Goal: Navigation & Orientation: Find specific page/section

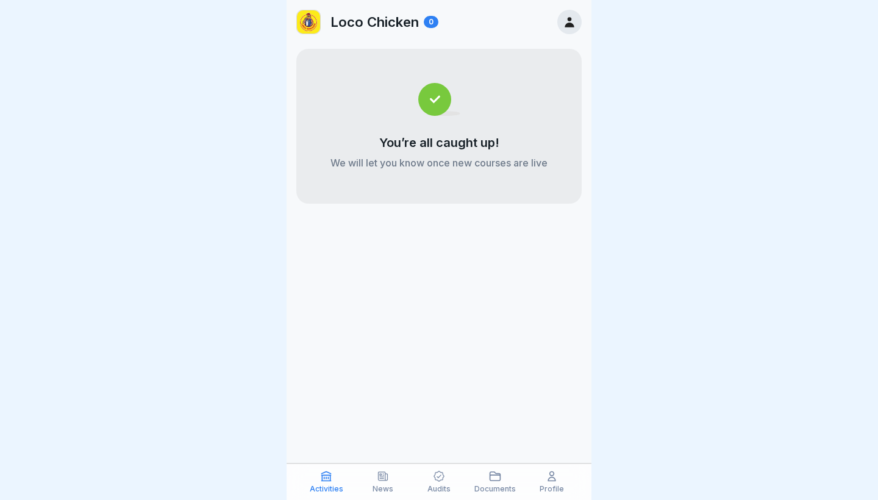
click at [503, 489] on p "Documents" at bounding box center [495, 489] width 41 height 9
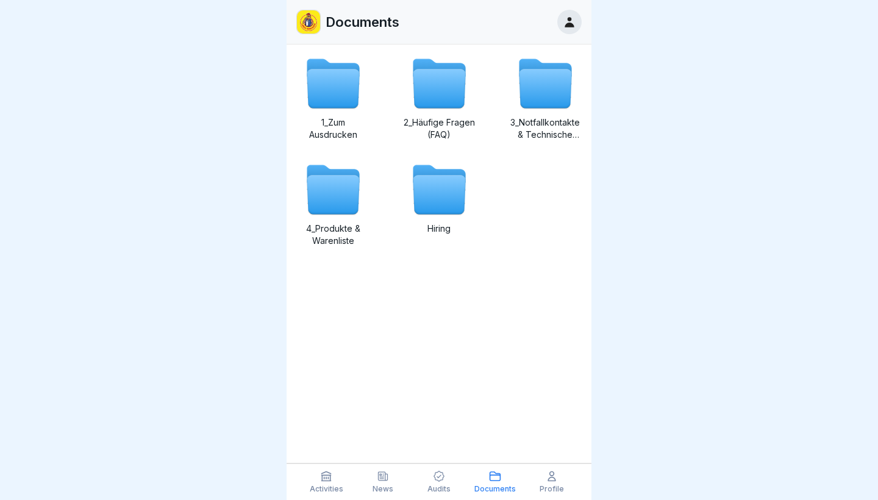
click at [337, 96] on icon at bounding box center [333, 89] width 52 height 39
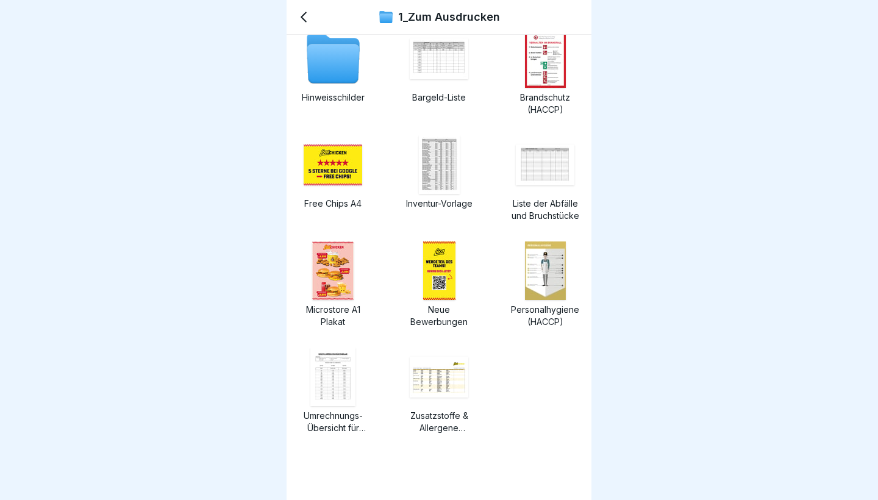
scroll to position [15, 0]
click at [343, 156] on img at bounding box center [333, 165] width 59 height 41
click at [342, 274] on img at bounding box center [332, 271] width 41 height 59
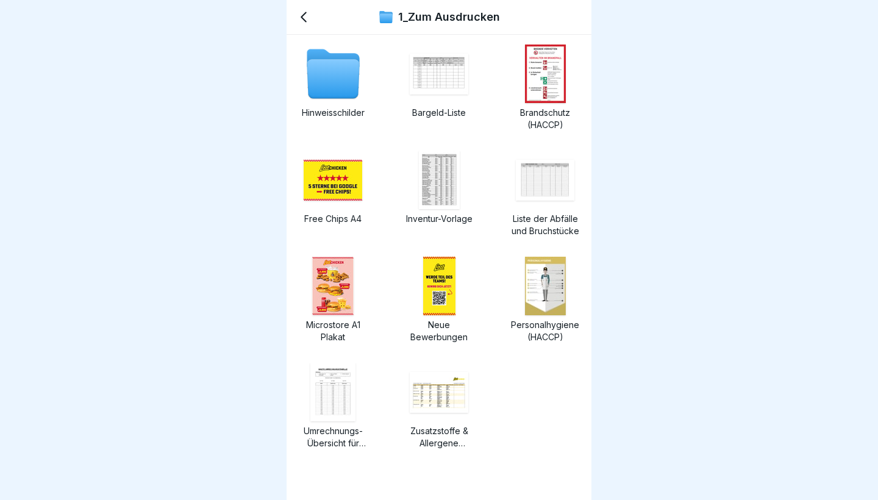
scroll to position [0, 0]
click at [349, 98] on icon at bounding box center [333, 79] width 52 height 39
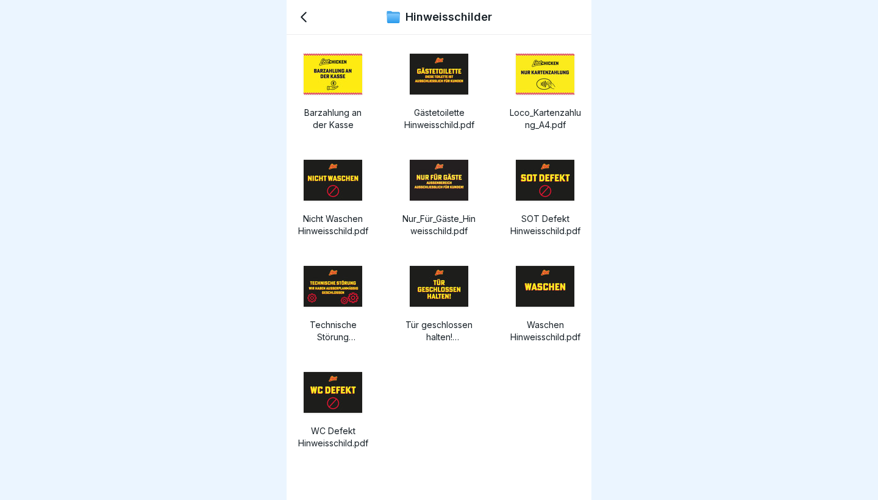
click at [305, 16] on icon at bounding box center [303, 17] width 15 height 15
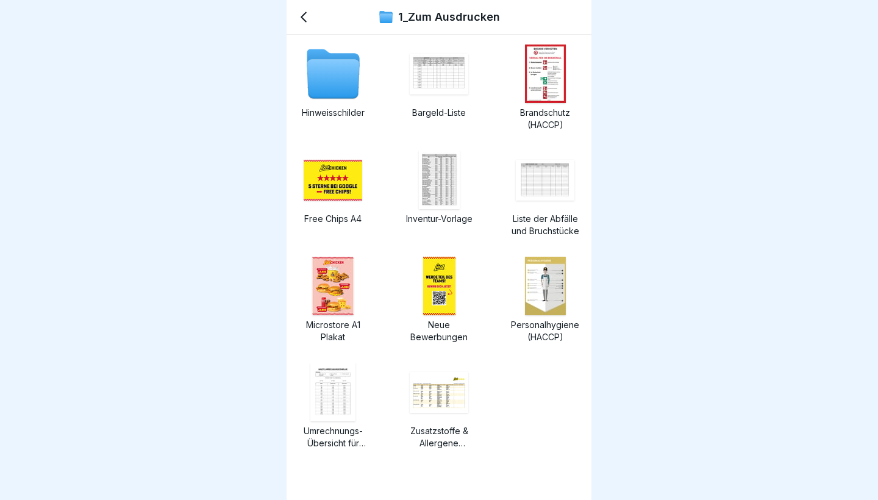
click at [442, 171] on img at bounding box center [439, 180] width 41 height 59
click at [538, 301] on img at bounding box center [545, 286] width 41 height 59
click at [331, 77] on icon at bounding box center [333, 79] width 52 height 39
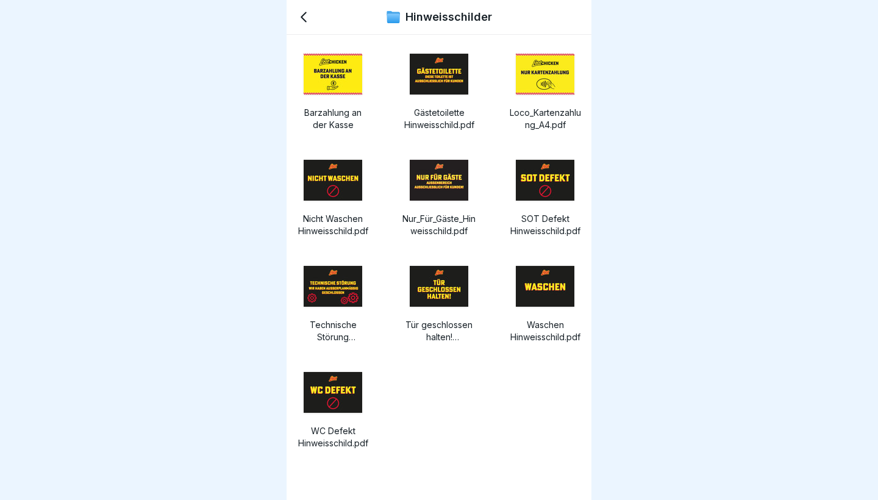
click at [301, 21] on icon at bounding box center [303, 17] width 15 height 15
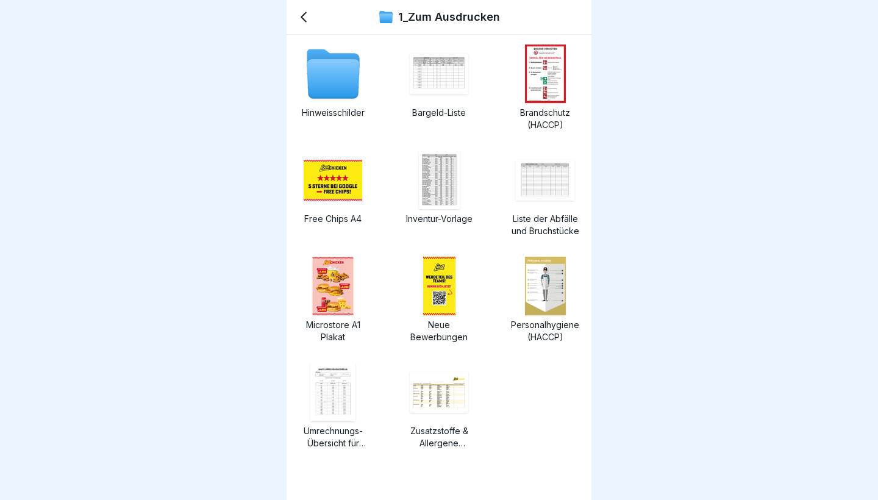
click at [301, 17] on icon at bounding box center [303, 17] width 5 height 9
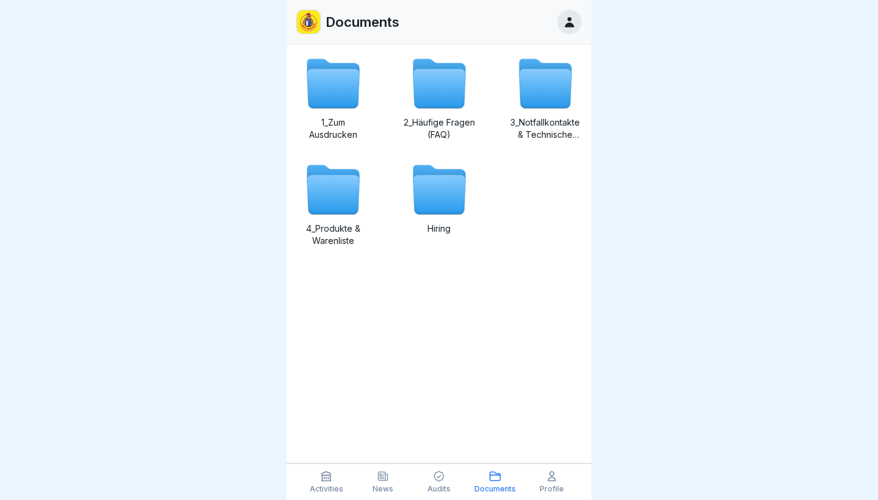
click at [339, 206] on icon at bounding box center [333, 195] width 52 height 39
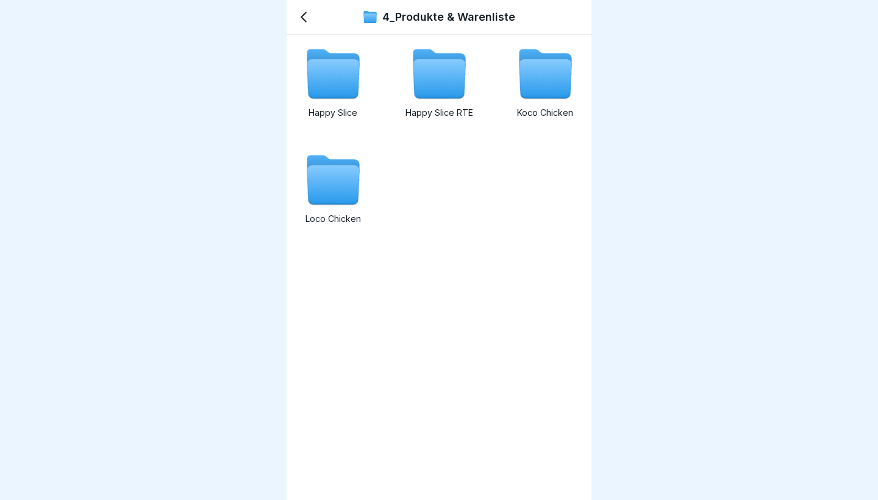
click at [306, 18] on icon at bounding box center [303, 17] width 15 height 15
